Goal: Transaction & Acquisition: Purchase product/service

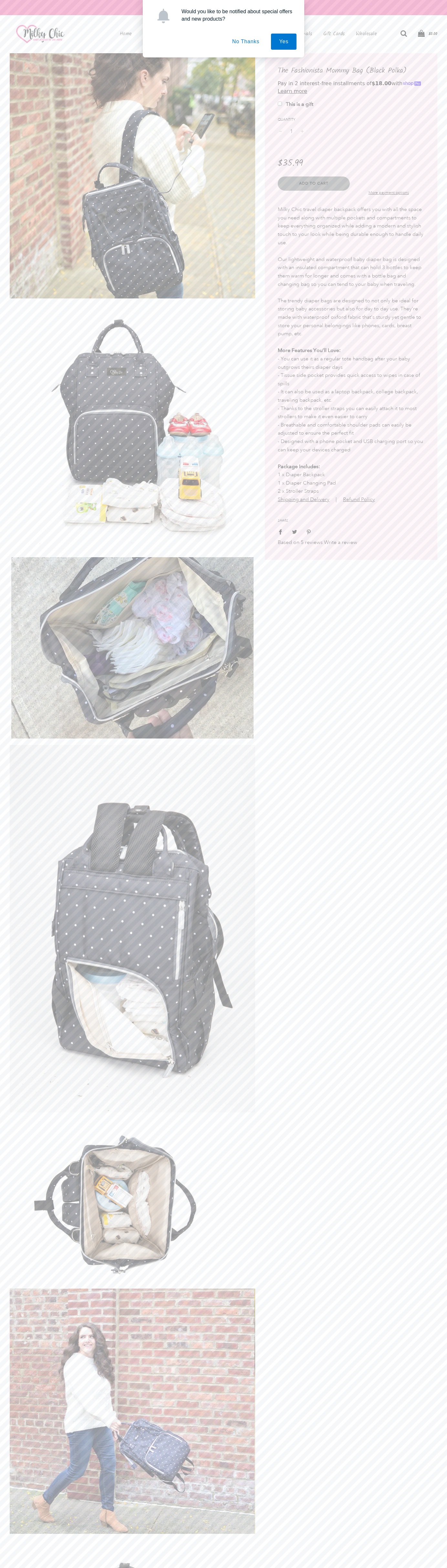
click at [314, 183] on span "Add to Cart" at bounding box center [314, 183] width 29 height 5
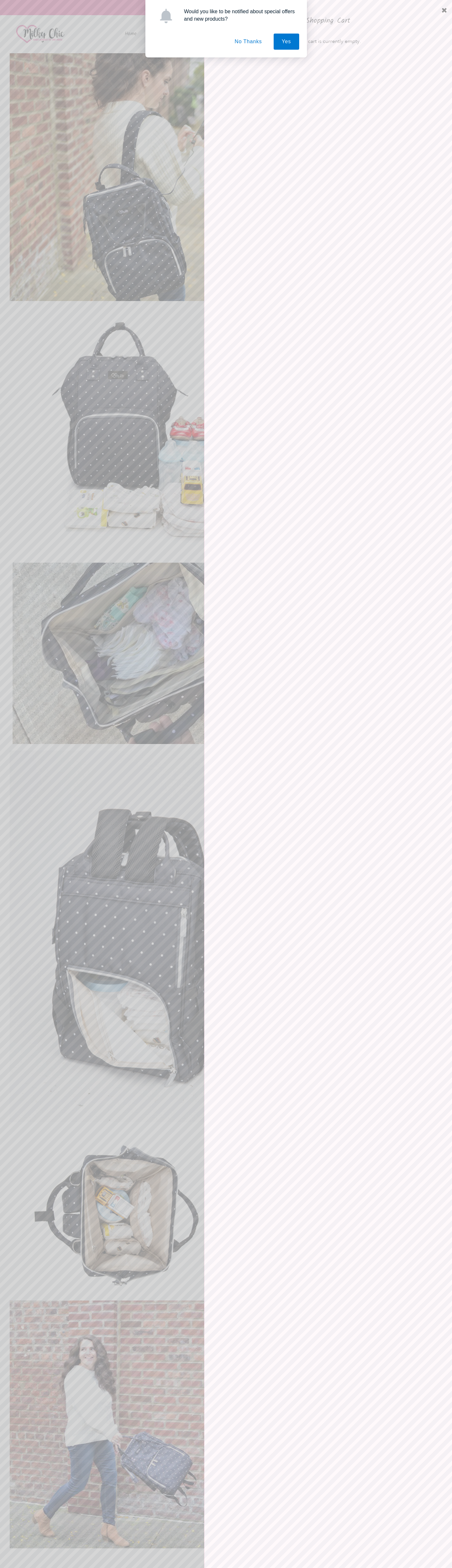
click at [248, 42] on button "No Thanks" at bounding box center [248, 42] width 43 height 16
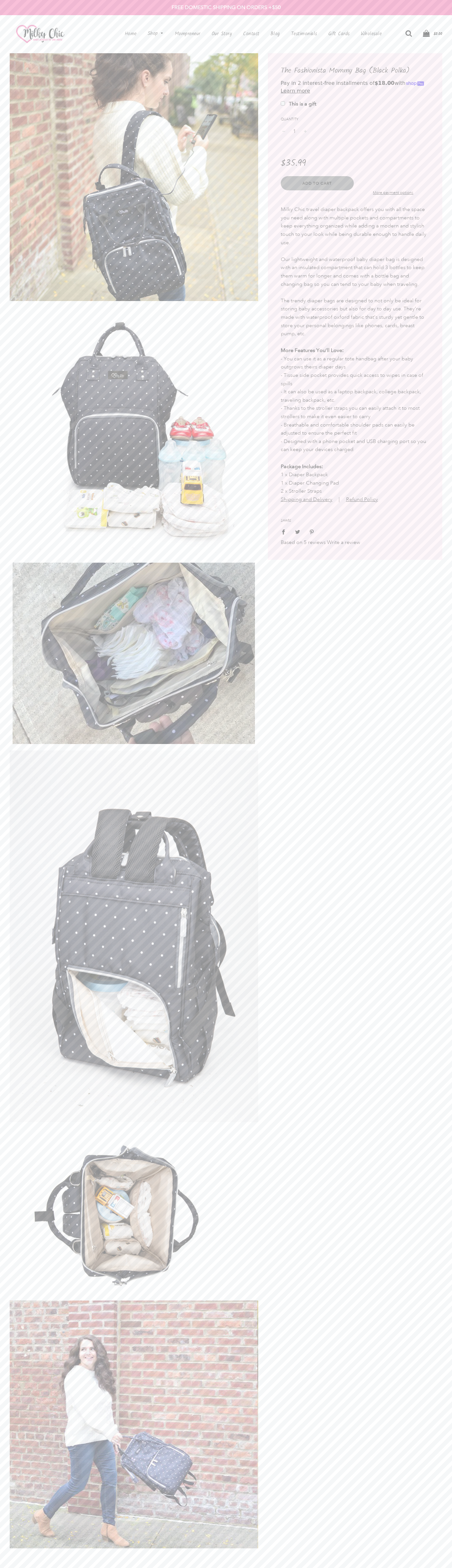
click at [432, 34] on span "$0.00" at bounding box center [437, 33] width 10 height 6
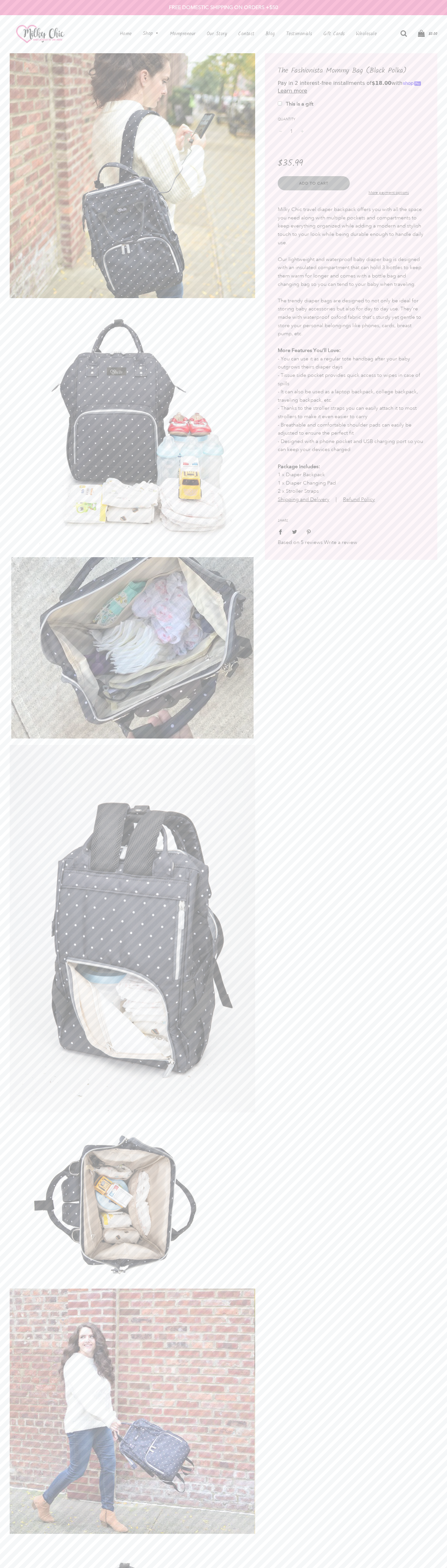
click at [428, 34] on span "$0.00" at bounding box center [432, 33] width 10 height 6
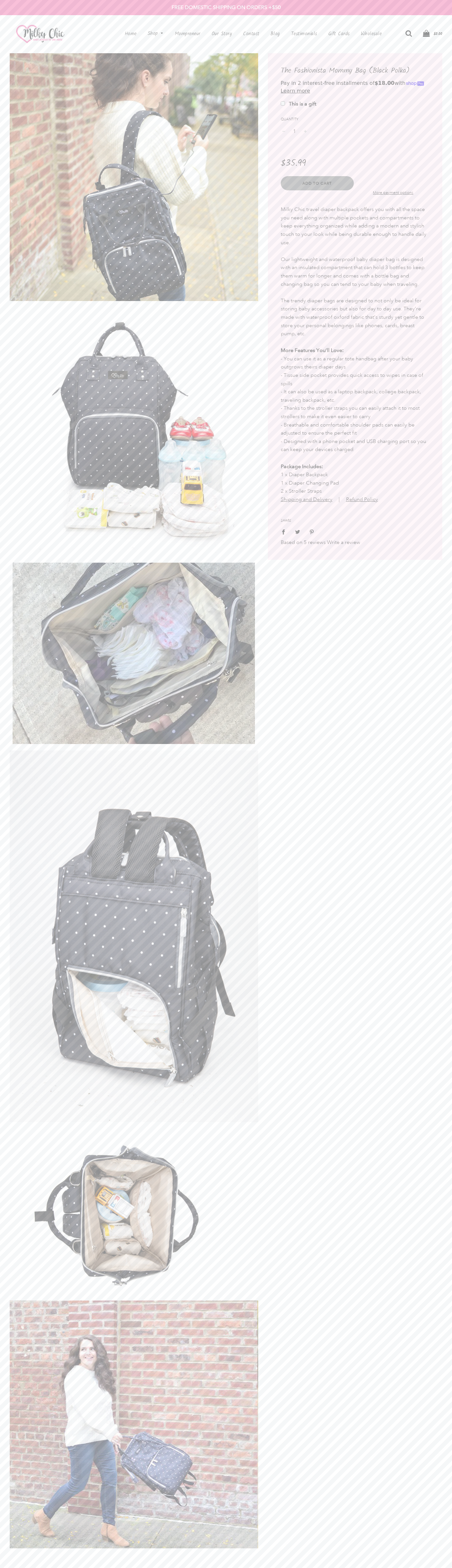
click at [432, 34] on span "$0.00" at bounding box center [437, 33] width 10 height 6
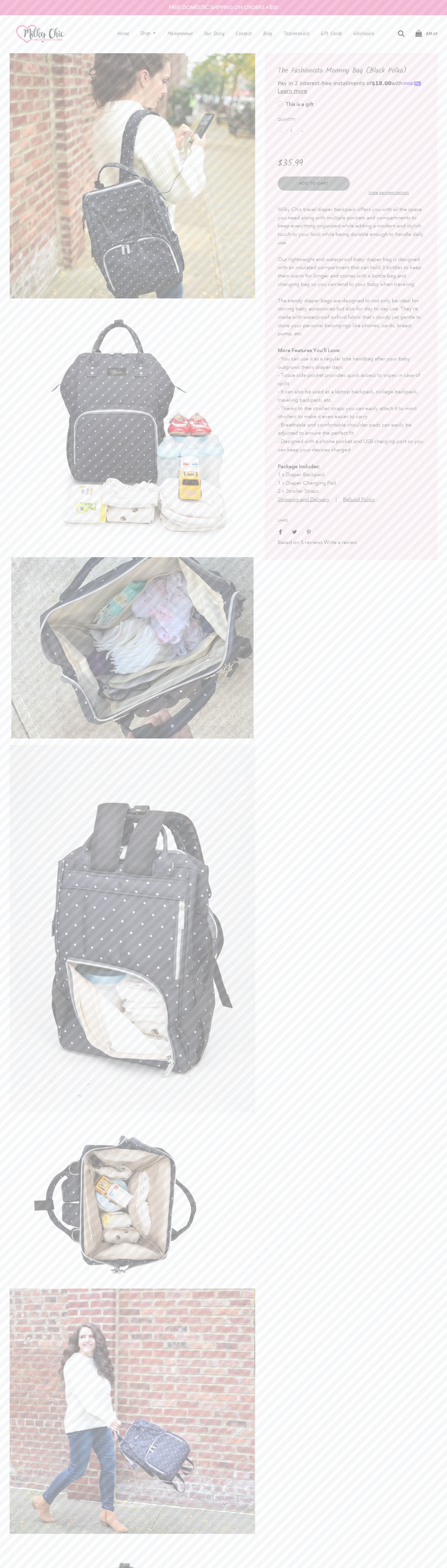
click at [37, 9] on p "FREE DOMESTIC SHIPPING ON ORDERS +$50" at bounding box center [224, 8] width 447 height 9
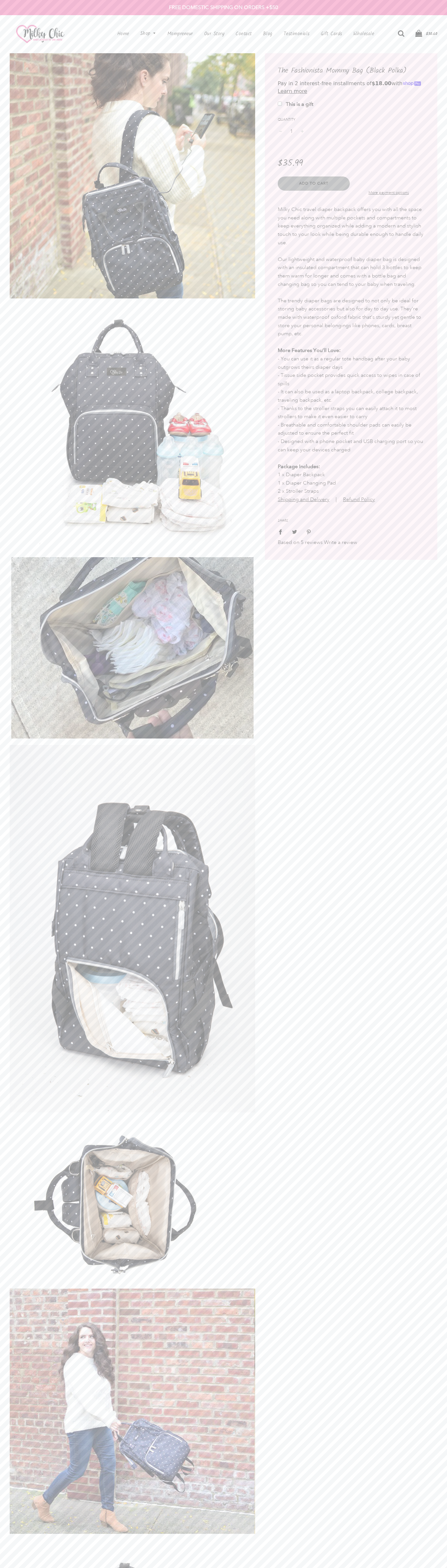
click at [426, 37] on span "$30.60" at bounding box center [431, 33] width 11 height 6
